Goal: Find specific page/section: Find specific page/section

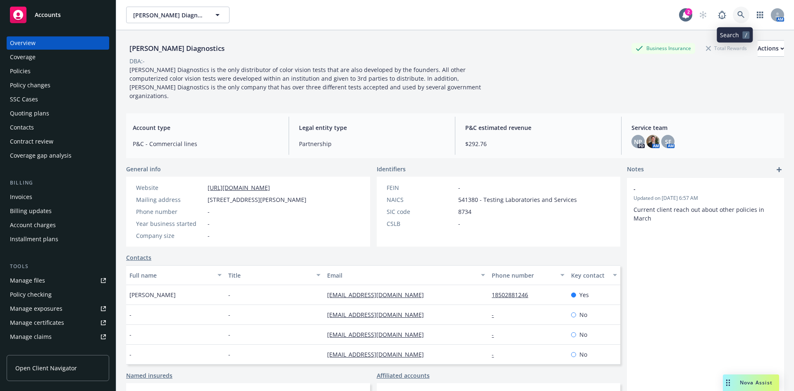
click at [738, 12] on icon at bounding box center [741, 14] width 7 height 7
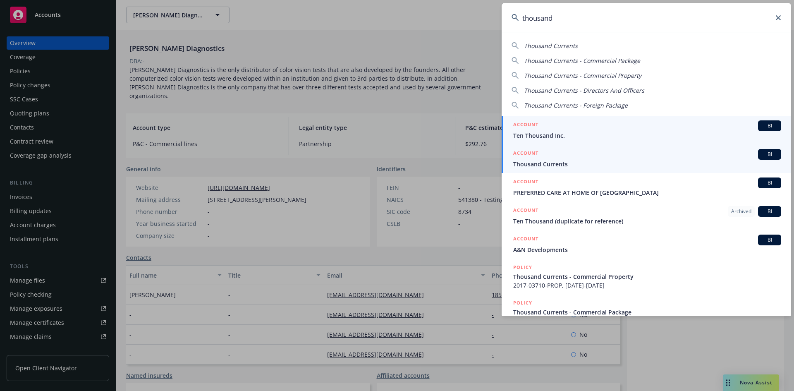
type input "thousand"
click at [527, 153] on h5 "ACCOUNT" at bounding box center [525, 154] width 25 height 10
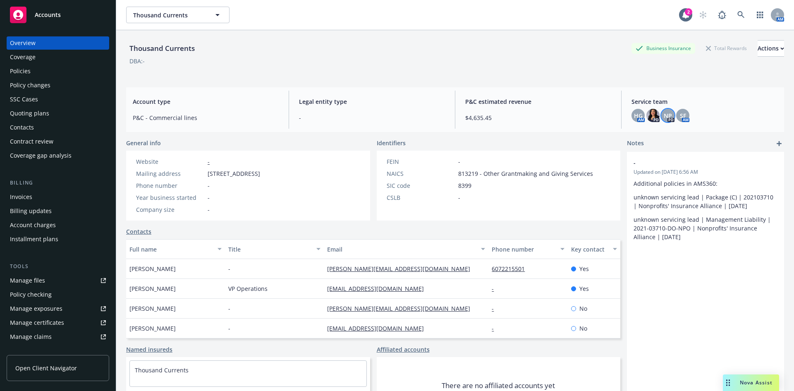
click at [664, 117] on span "NP" at bounding box center [668, 115] width 8 height 9
click at [738, 16] on icon at bounding box center [741, 14] width 7 height 7
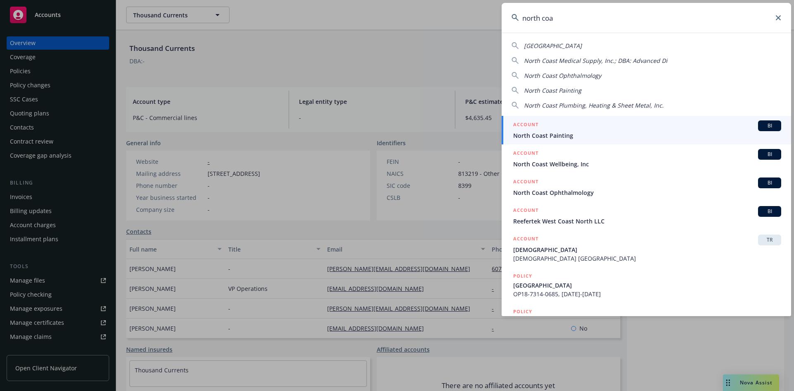
drag, startPoint x: 594, startPoint y: 20, endPoint x: 526, endPoint y: 24, distance: 68.8
click at [526, 24] on input "north coa" at bounding box center [647, 18] width 290 height 30
type input "n"
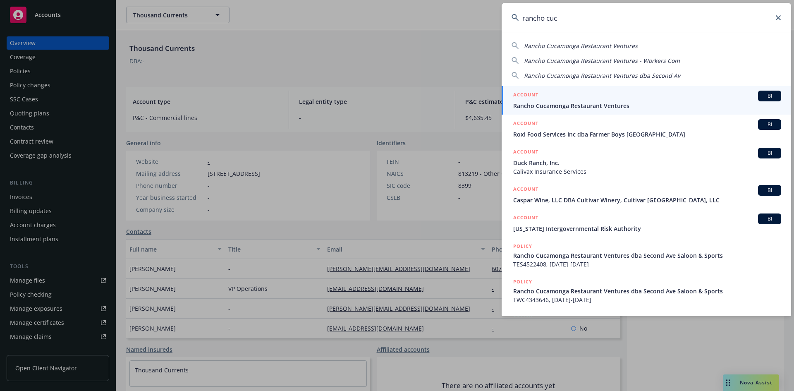
type input "rancho cuc"
click at [533, 93] on h5 "ACCOUNT" at bounding box center [525, 96] width 25 height 10
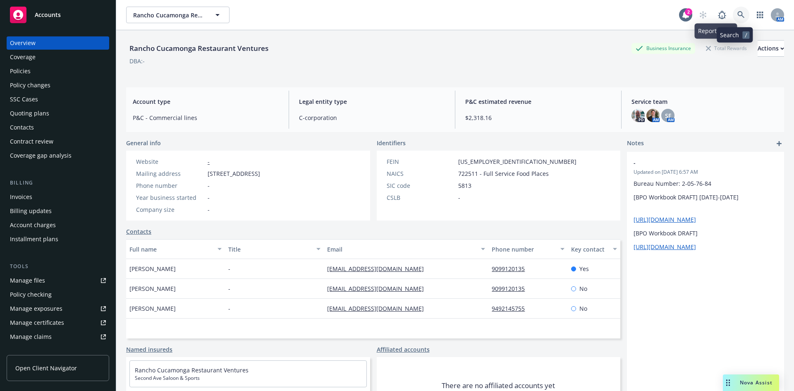
click at [733, 11] on link at bounding box center [741, 15] width 17 height 17
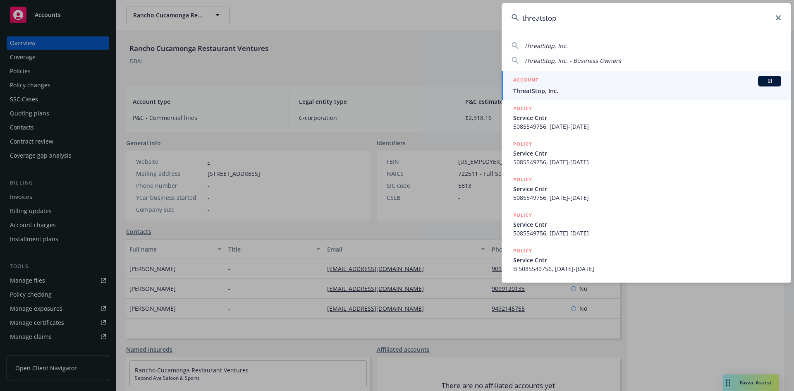
type input "threatstop"
click at [533, 77] on h5 "ACCOUNT" at bounding box center [525, 81] width 25 height 10
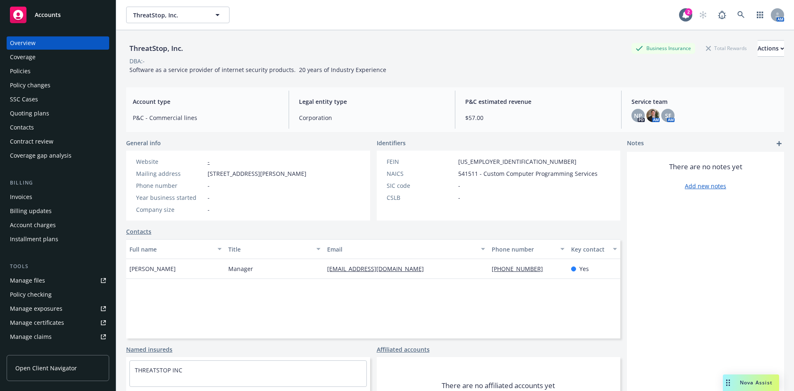
click at [40, 71] on div "Policies" at bounding box center [58, 71] width 96 height 13
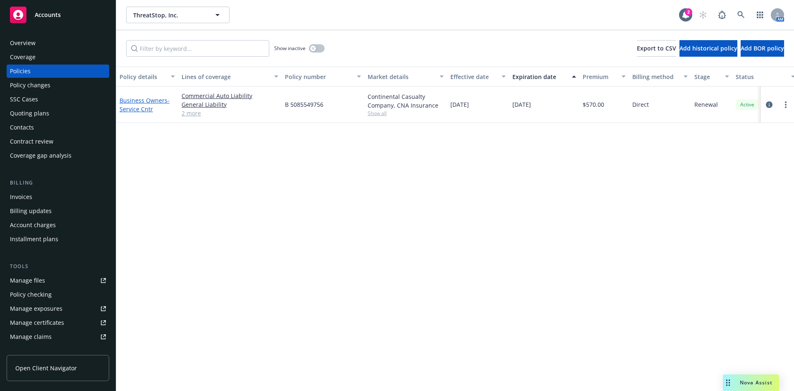
click at [139, 101] on link "Business Owners - Service Cntr" at bounding box center [145, 104] width 50 height 17
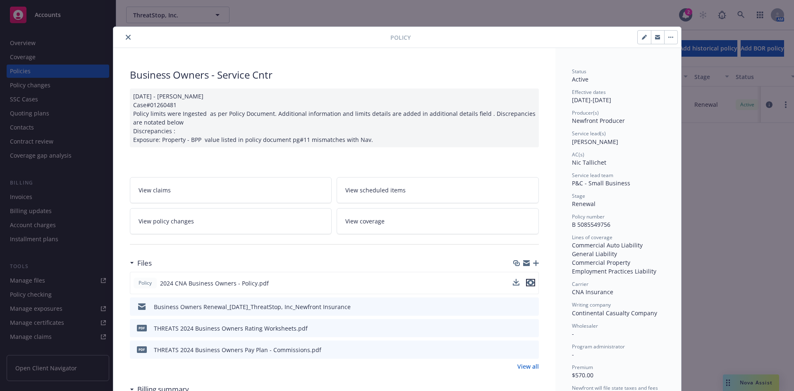
click at [529, 285] on icon "preview file" at bounding box center [530, 283] width 7 height 6
click at [126, 36] on icon "close" at bounding box center [128, 37] width 5 height 5
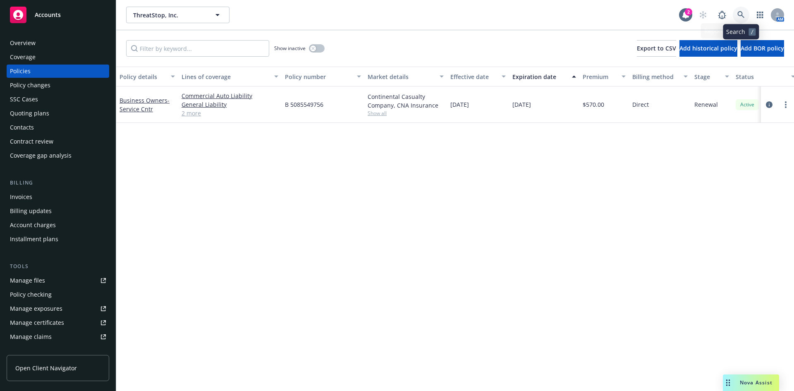
click at [740, 12] on icon at bounding box center [741, 14] width 7 height 7
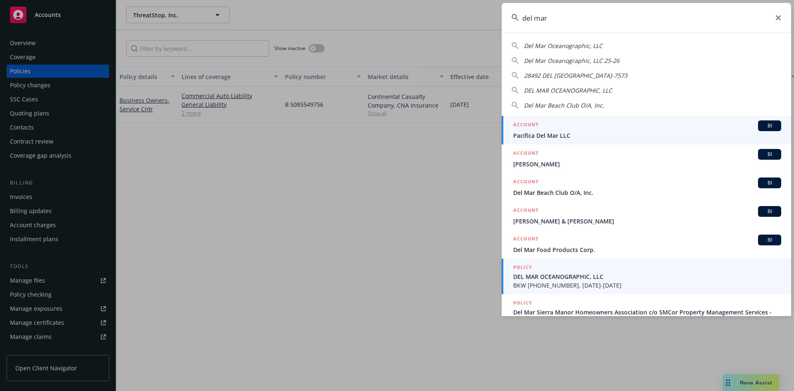
type input "del mar"
click at [531, 265] on h5 "POLICY" at bounding box center [522, 267] width 19 height 8
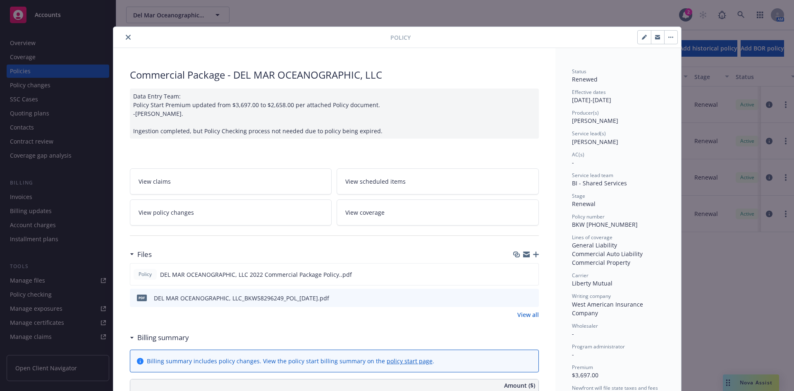
click at [128, 36] on button "close" at bounding box center [128, 37] width 10 height 10
